Goal: Task Accomplishment & Management: Manage account settings

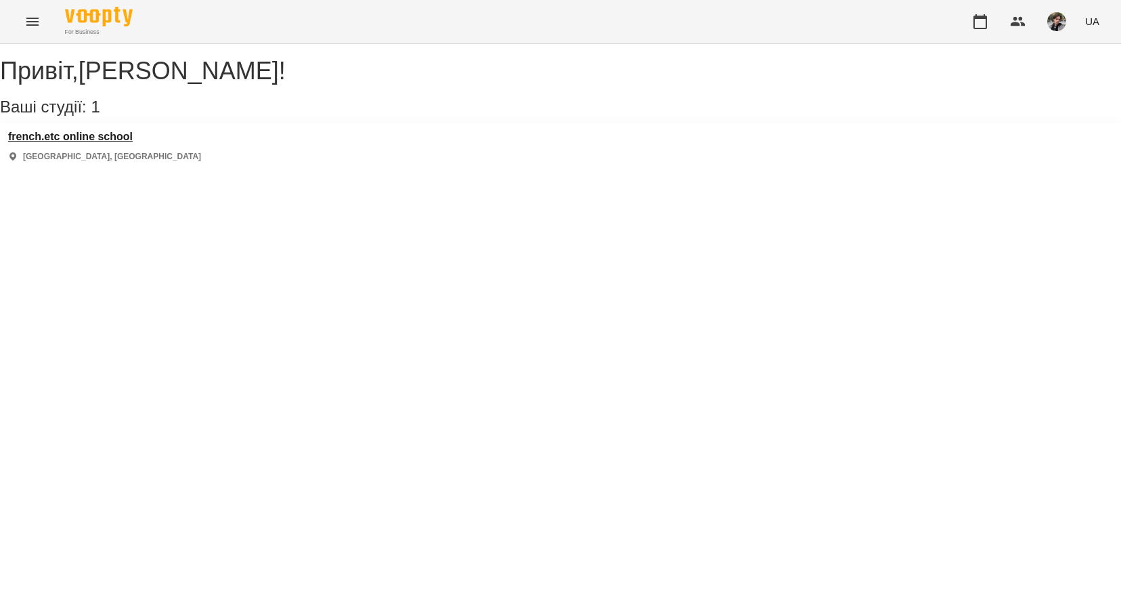
click at [120, 143] on h3 "french.etc online school" at bounding box center [104, 137] width 193 height 12
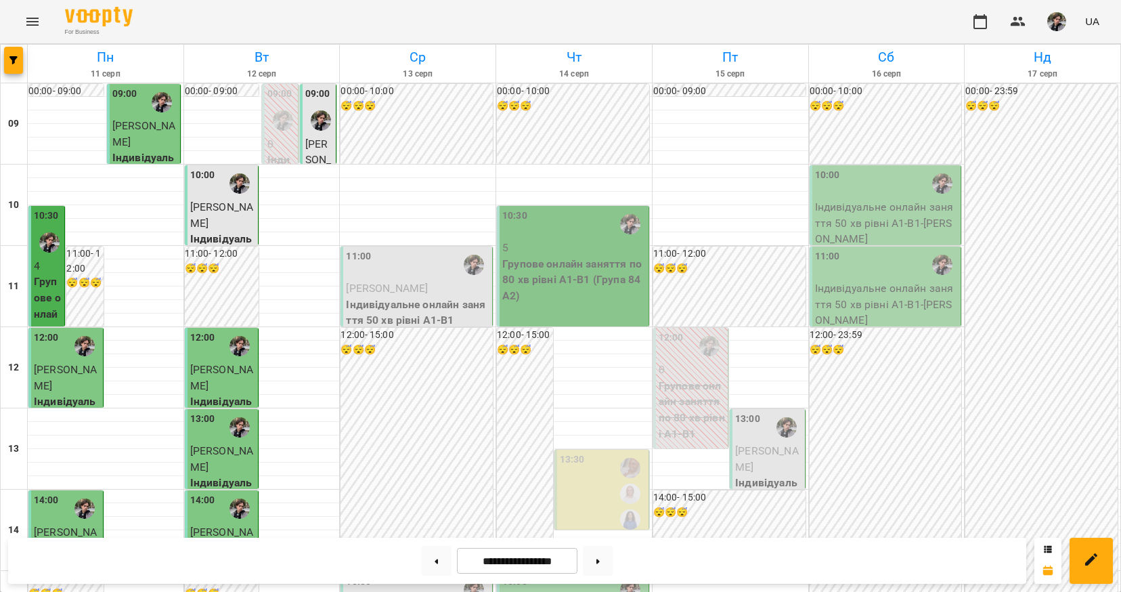
click at [416, 276] on div "11:00" at bounding box center [418, 264] width 144 height 31
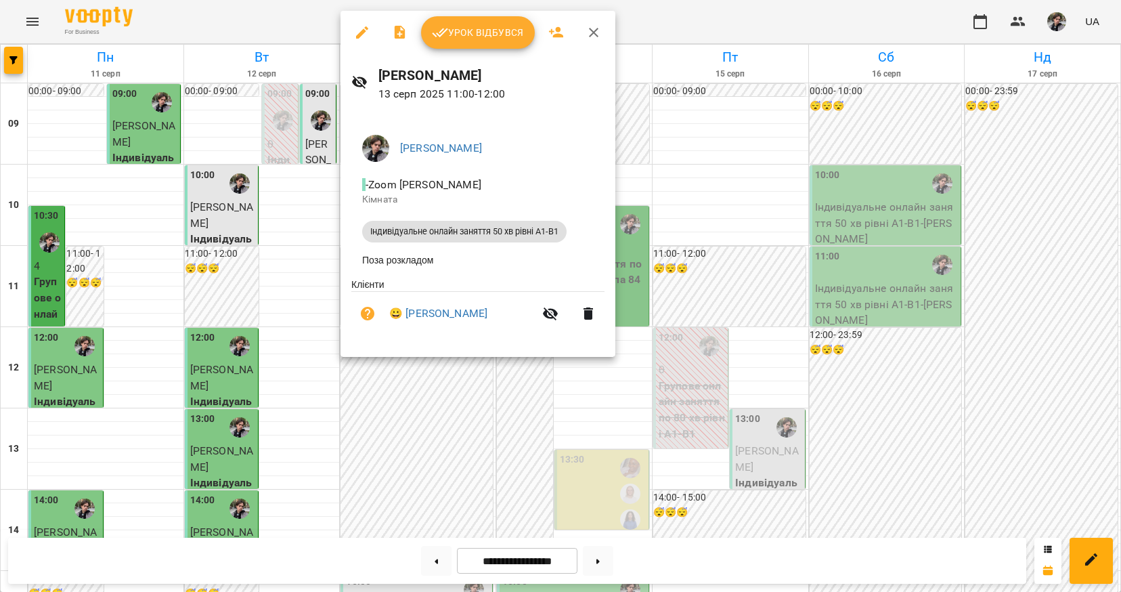
click at [476, 29] on span "Урок відбувся" at bounding box center [478, 32] width 92 height 16
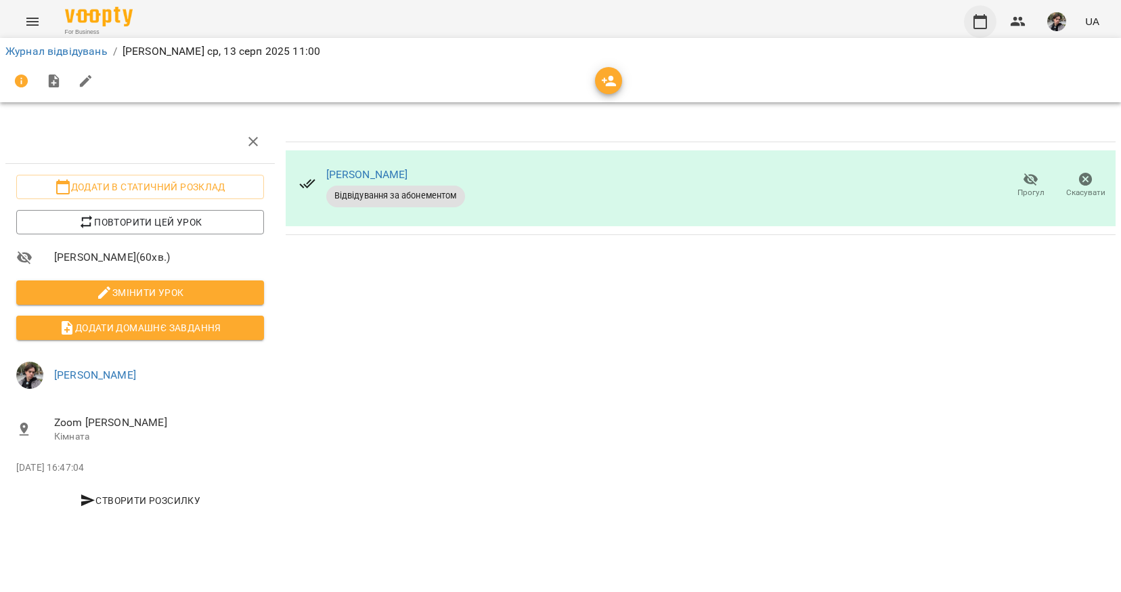
click at [981, 20] on icon "button" at bounding box center [980, 22] width 16 height 16
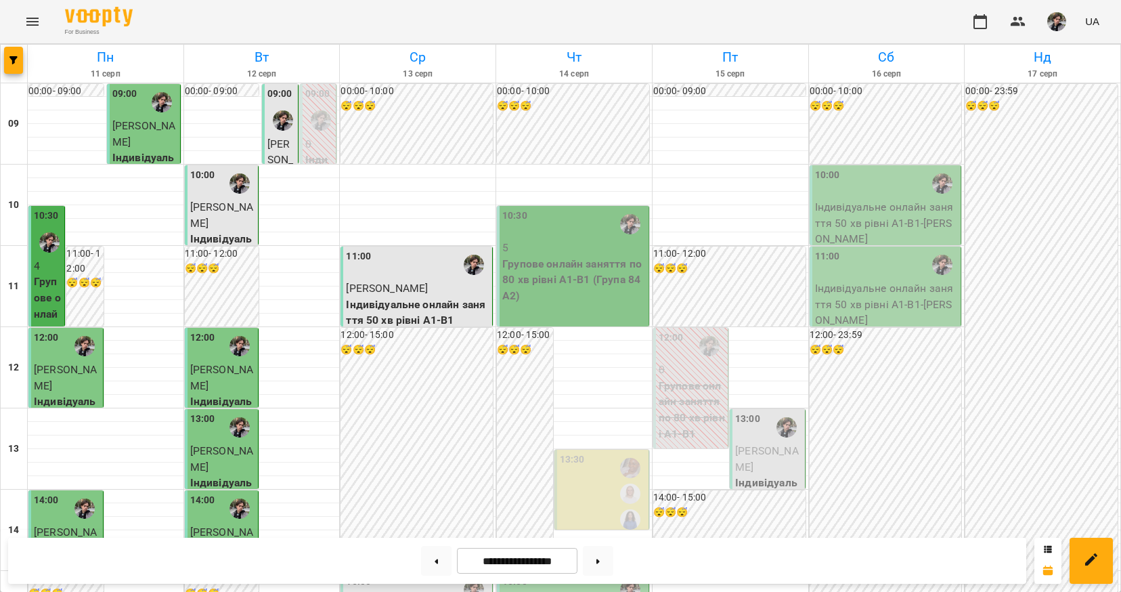
scroll to position [422, 0]
